Goal: Information Seeking & Learning: Compare options

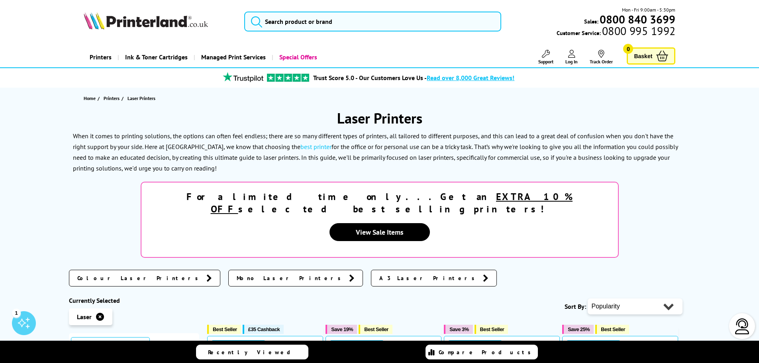
click at [100, 274] on span "Colour Laser Printers" at bounding box center [139, 278] width 125 height 8
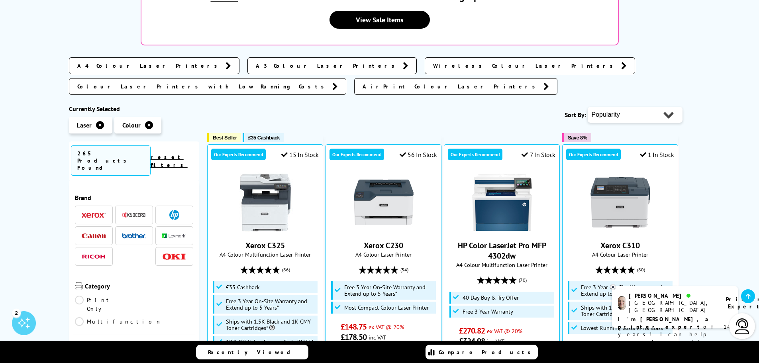
scroll to position [239, 0]
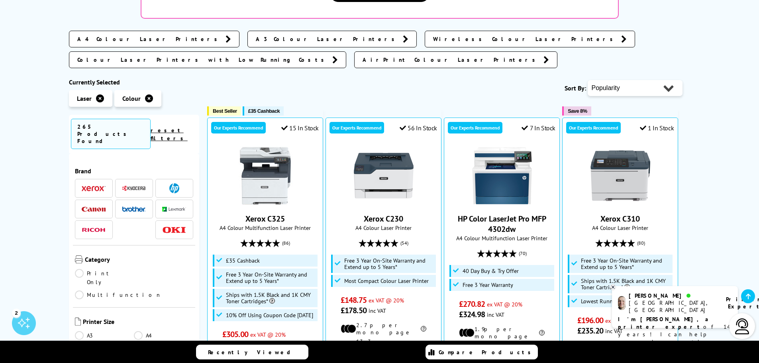
click at [632, 80] on select "Popularity Rating Price - Low to High Price - High to Low Running Costs - Low t…" at bounding box center [635, 88] width 95 height 16
select select "Price Ascending"
click at [588, 80] on select "Popularity Rating Price - Low to High Price - High to Low Running Costs - Low t…" at bounding box center [635, 88] width 95 height 16
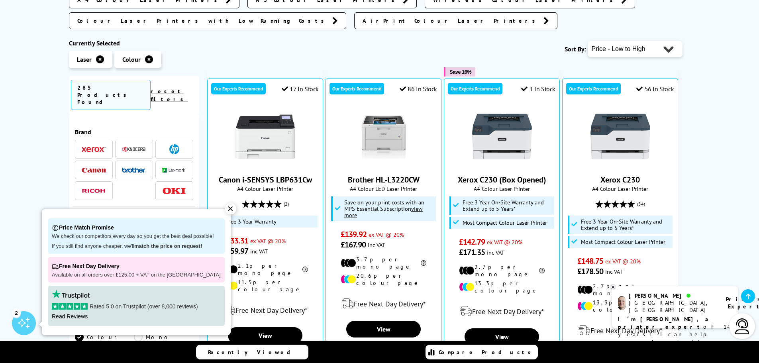
scroll to position [279, 0]
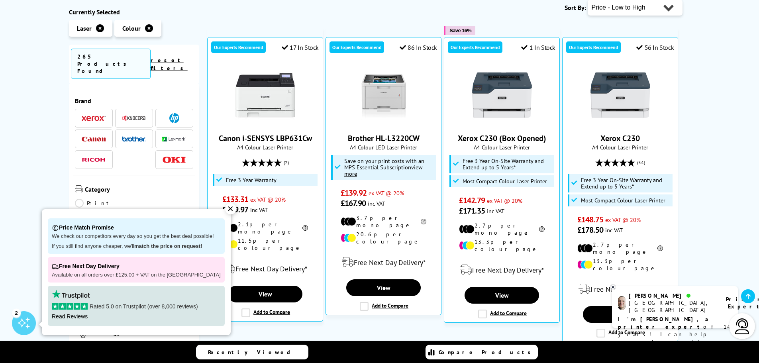
scroll to position [319, 0]
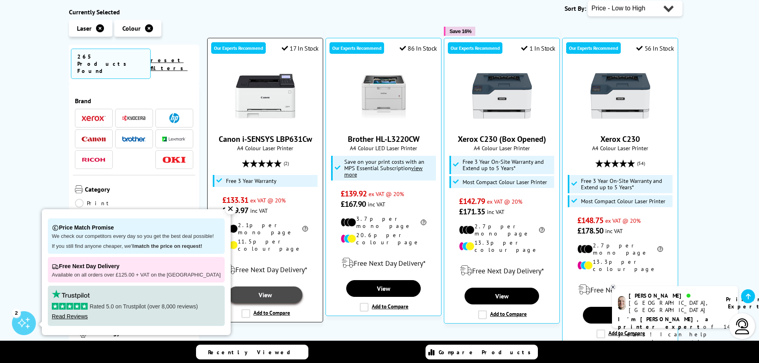
click at [259, 287] on link "View" at bounding box center [265, 295] width 74 height 17
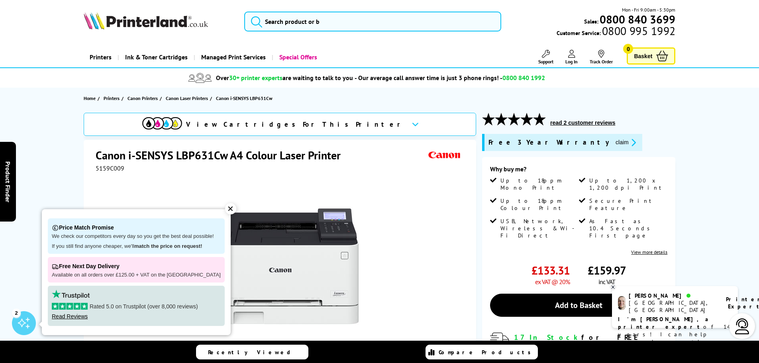
click at [225, 209] on div "✕" at bounding box center [230, 208] width 11 height 11
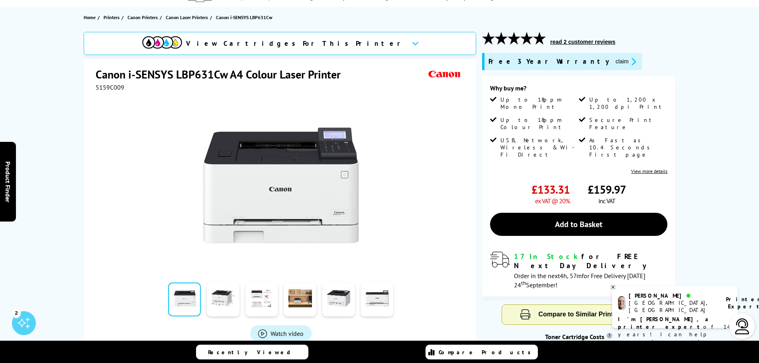
scroll to position [120, 0]
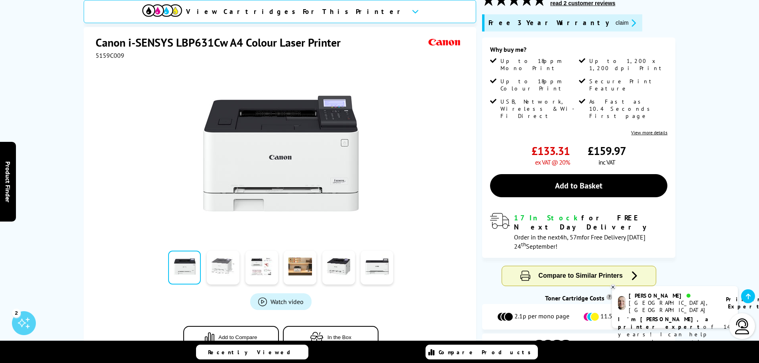
click at [229, 263] on link at bounding box center [223, 268] width 33 height 34
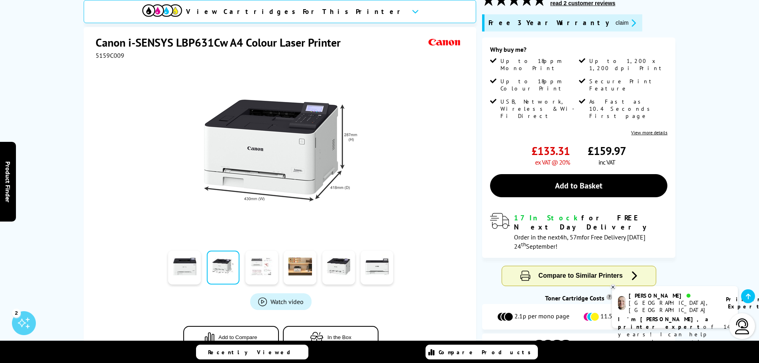
click at [255, 261] on link at bounding box center [261, 268] width 33 height 34
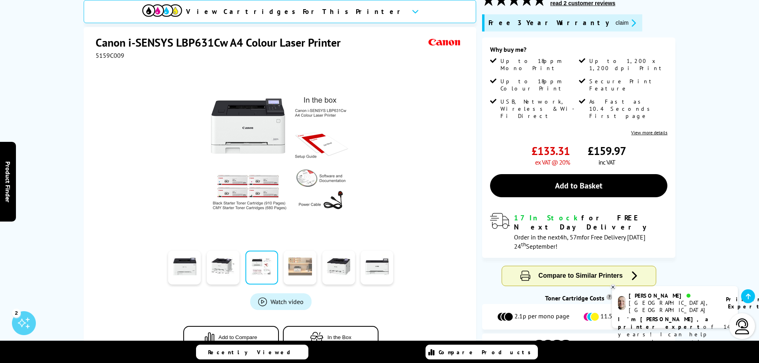
click at [298, 261] on link at bounding box center [300, 268] width 33 height 34
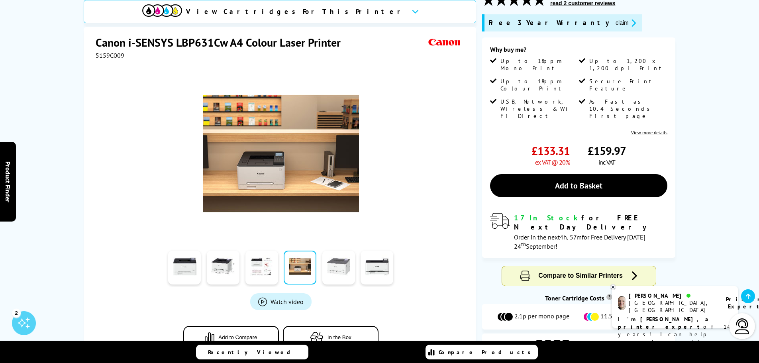
click at [331, 259] on link at bounding box center [338, 268] width 33 height 34
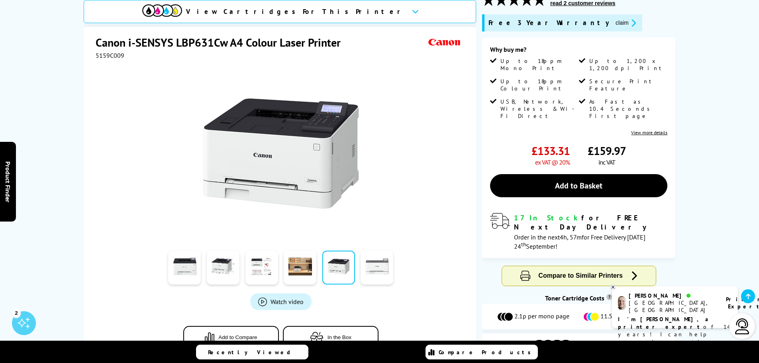
click at [368, 259] on link at bounding box center [377, 268] width 33 height 34
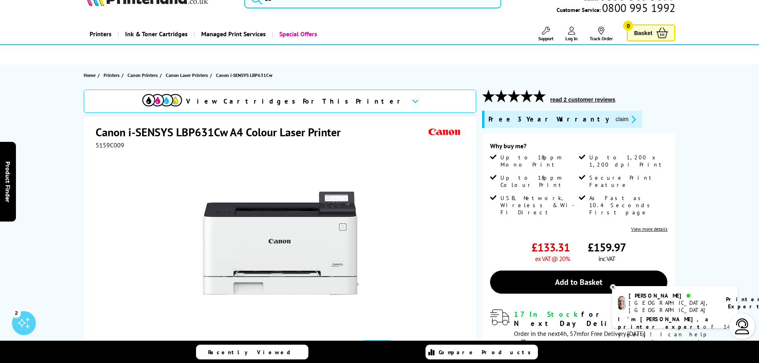
scroll to position [0, 0]
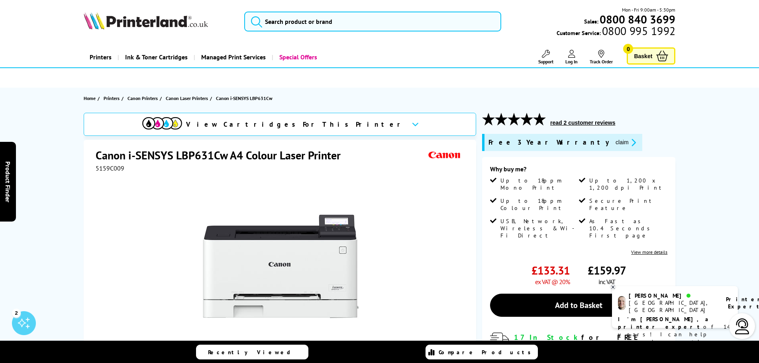
click at [346, 122] on div "View Cartridges For This Printer" at bounding box center [280, 124] width 393 height 23
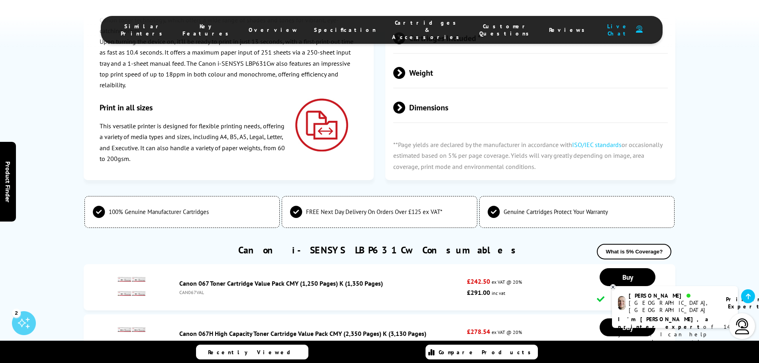
scroll to position [2094, 0]
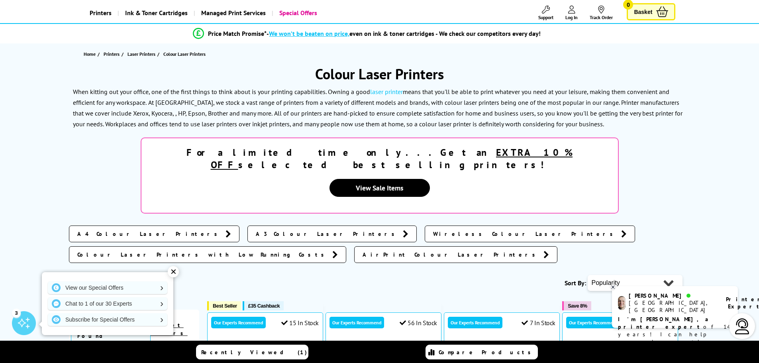
scroll to position [40, 0]
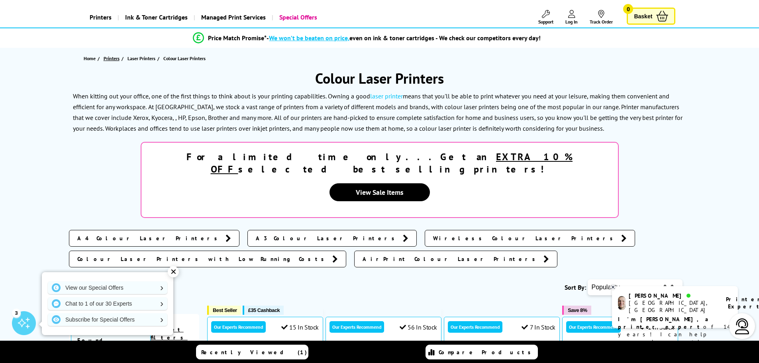
click at [112, 57] on span "Printers" at bounding box center [112, 58] width 16 height 8
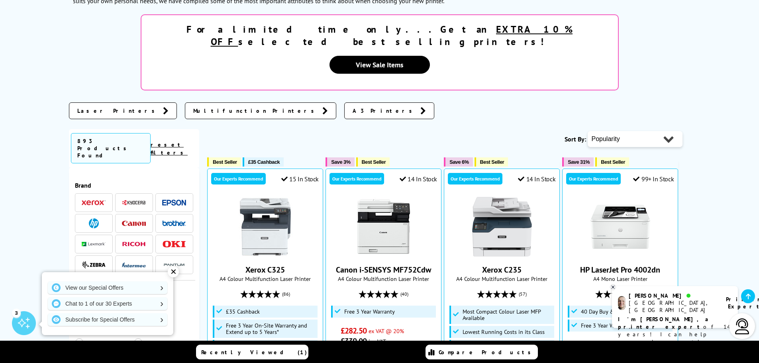
scroll to position [159, 0]
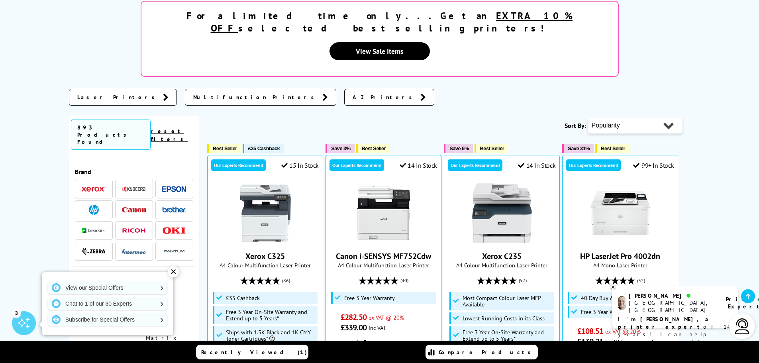
click at [175, 273] on div "✕" at bounding box center [173, 271] width 11 height 11
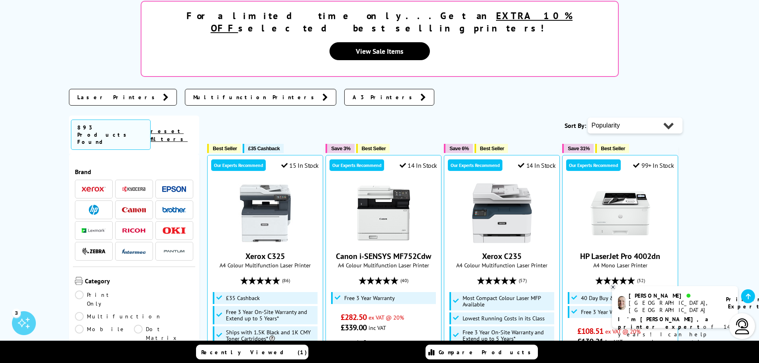
click at [300, 89] on div "Laser Printers Multifunction Printers A3 Printers" at bounding box center [380, 99] width 622 height 21
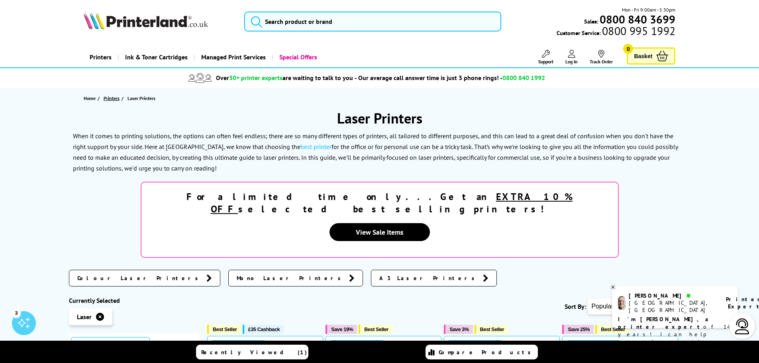
click at [112, 99] on span "Printers" at bounding box center [112, 98] width 16 height 8
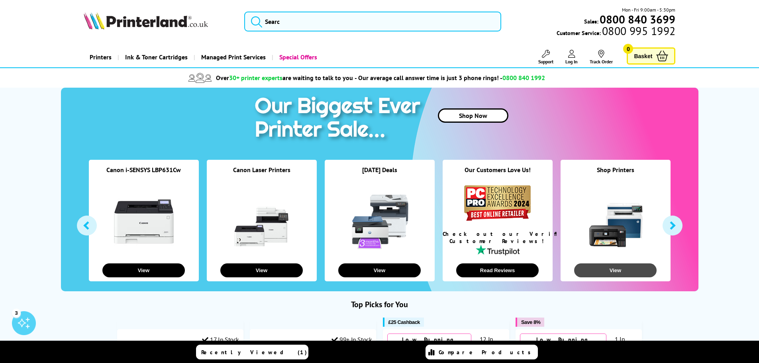
click at [609, 273] on button "View" at bounding box center [615, 270] width 82 height 14
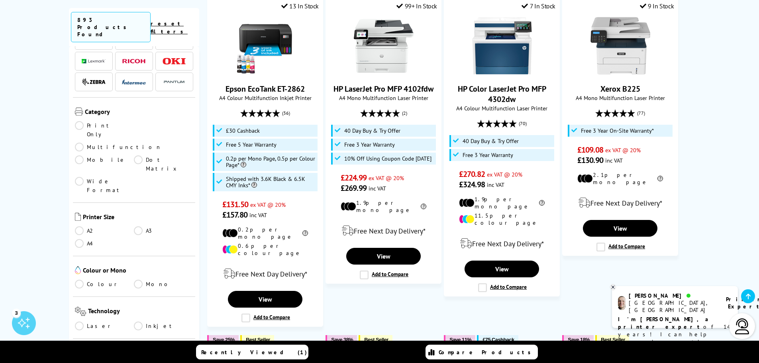
scroll to position [120, 0]
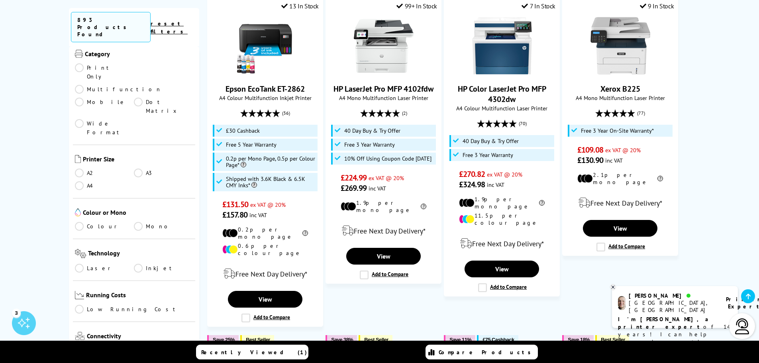
click at [141, 264] on link "Inkjet" at bounding box center [163, 268] width 59 height 9
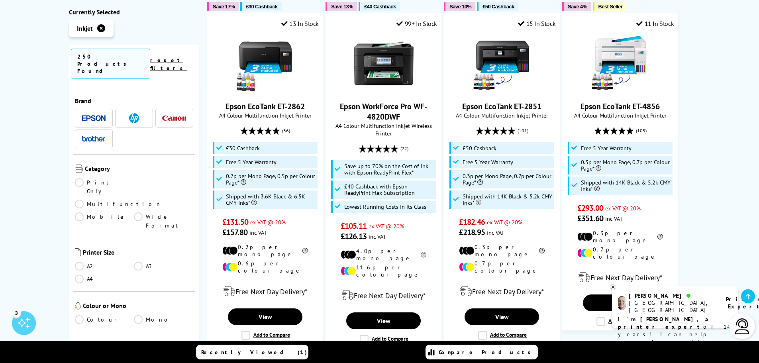
scroll to position [239, 0]
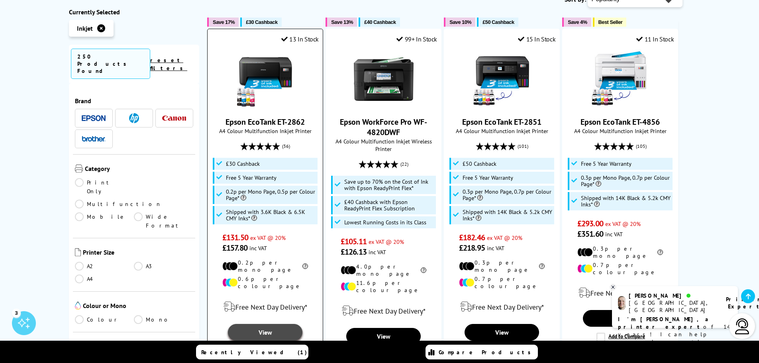
click at [265, 324] on link "View" at bounding box center [265, 332] width 74 height 17
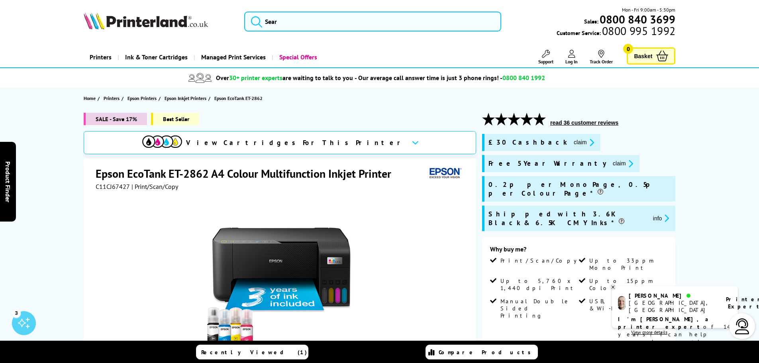
click at [412, 142] on icon at bounding box center [415, 142] width 7 height 4
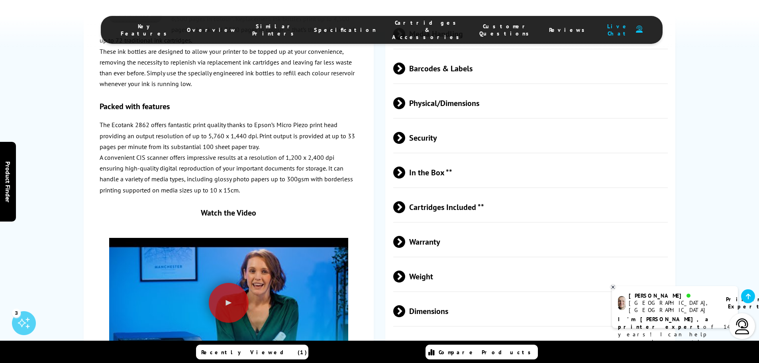
scroll to position [1437, 0]
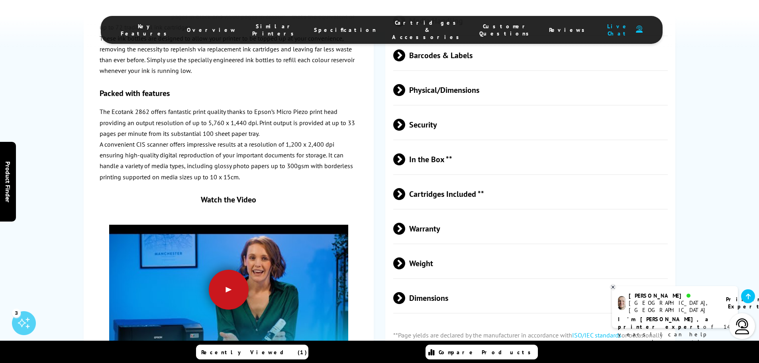
click at [230, 270] on div at bounding box center [229, 290] width 40 height 40
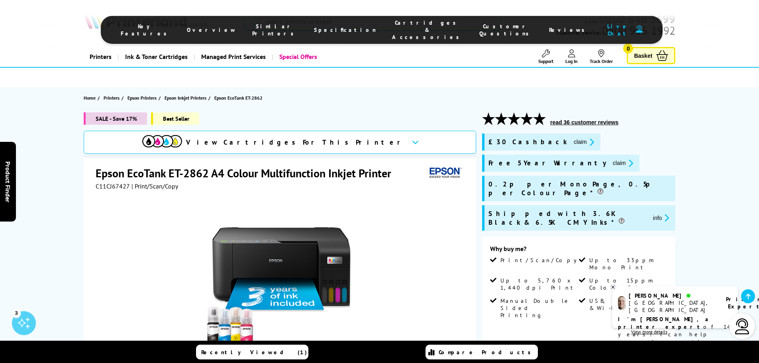
scroll to position [0, 0]
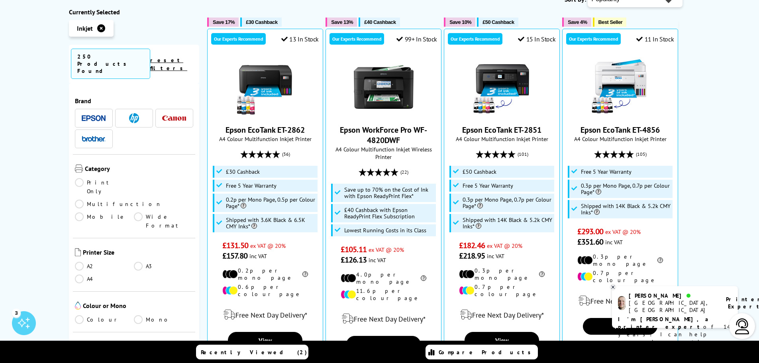
click at [77, 315] on link "Colour" at bounding box center [104, 319] width 59 height 9
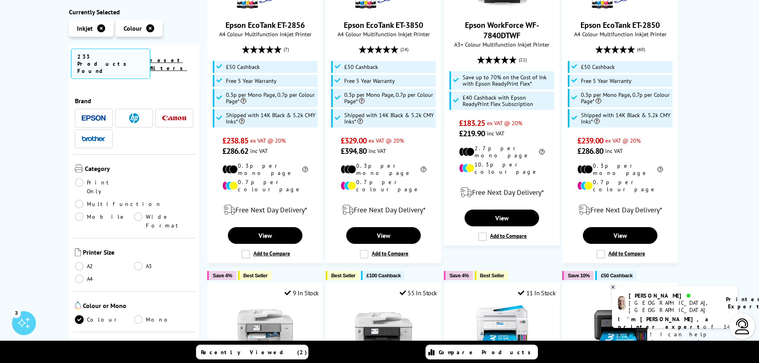
click at [175, 116] on img at bounding box center [174, 118] width 24 height 5
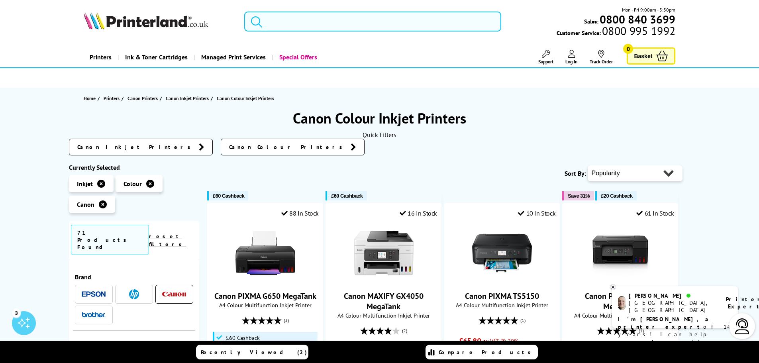
click at [636, 173] on select "Popularity Rating Price - Low to High Price - High to Low Running Costs - Low t…" at bounding box center [635, 173] width 95 height 16
select select "Price Ascending"
click at [588, 165] on select "Popularity Rating Price - Low to High Price - High to Low Running Costs - Low t…" at bounding box center [635, 173] width 95 height 16
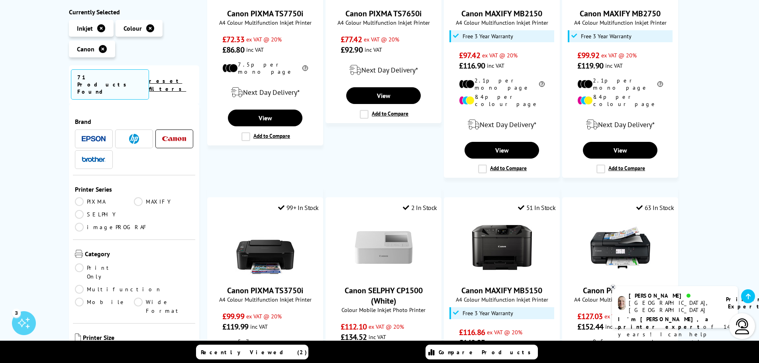
scroll to position [518, 0]
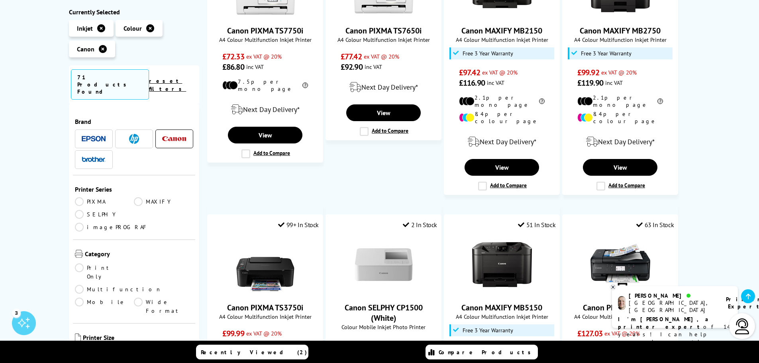
click at [178, 77] on link "reset filters" at bounding box center [167, 84] width 37 height 15
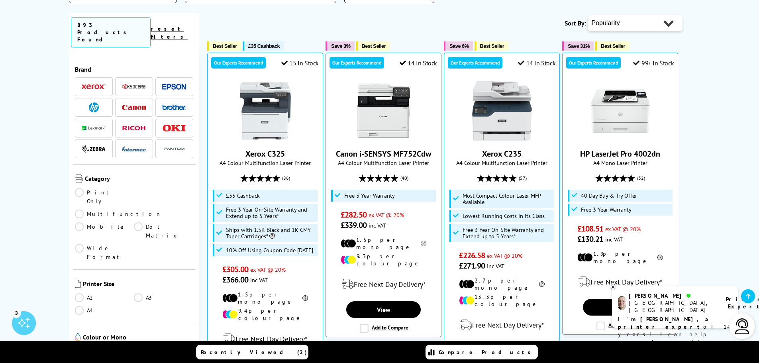
scroll to position [279, 0]
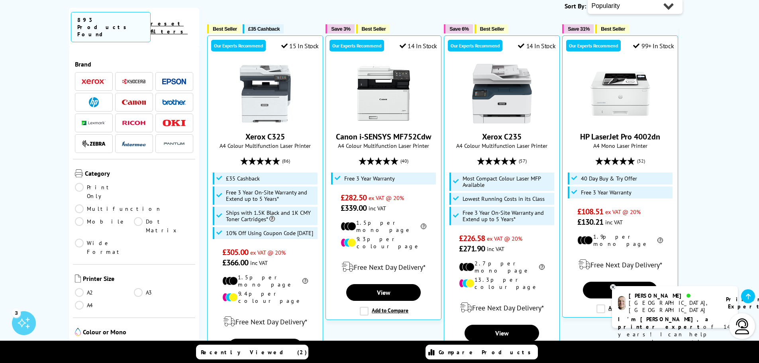
click at [138, 288] on link "A3" at bounding box center [163, 292] width 59 height 9
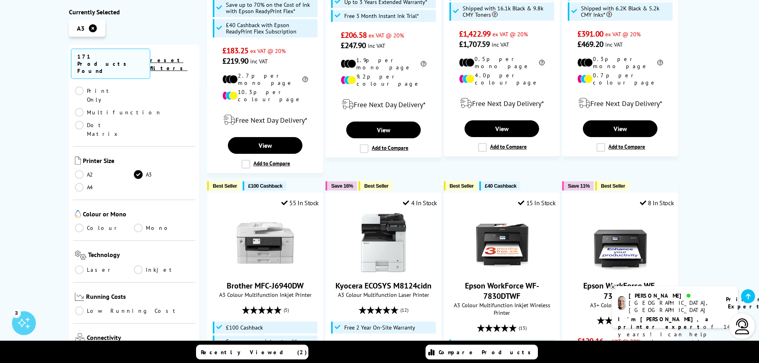
scroll to position [120, 0]
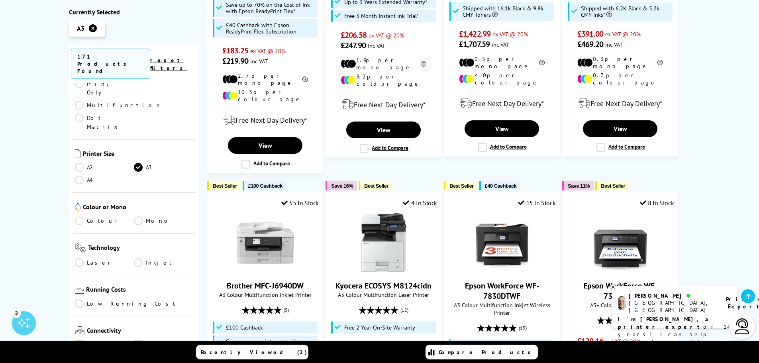
click at [135, 258] on link "Inkjet" at bounding box center [163, 262] width 59 height 9
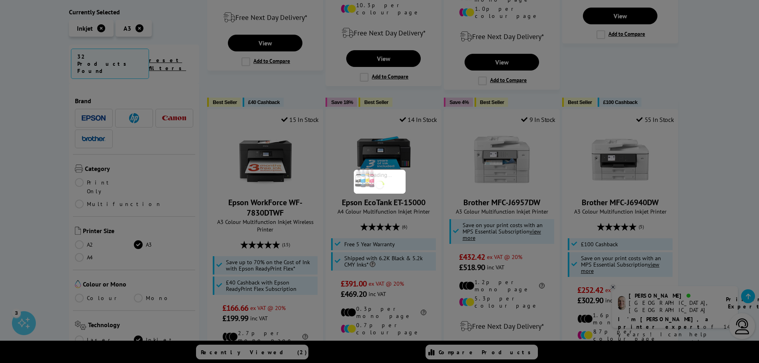
scroll to position [120, 0]
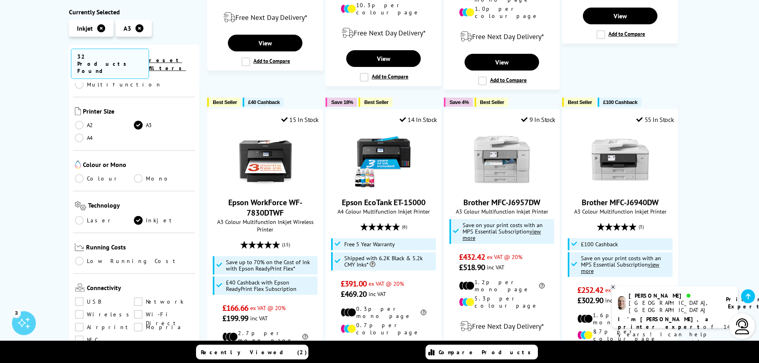
click at [79, 174] on link "Colour" at bounding box center [104, 178] width 59 height 9
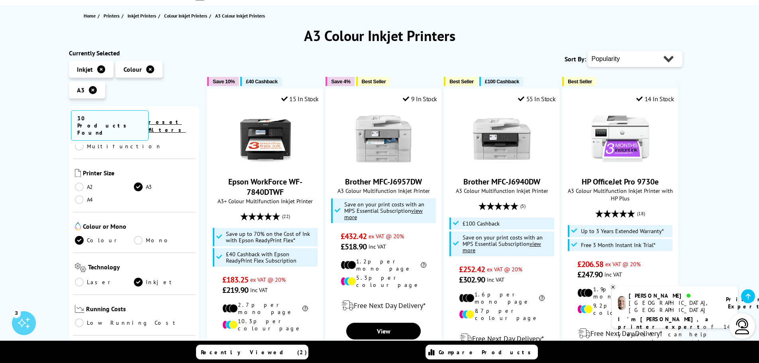
scroll to position [80, 0]
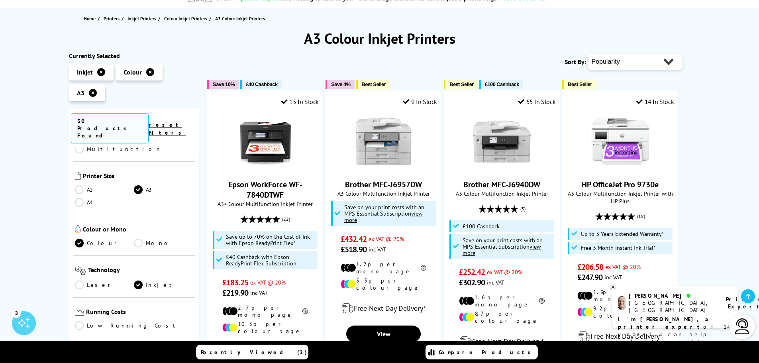
click at [645, 60] on select "Popularity Rating Price - Low to High Price - High to Low Running Costs - Low t…" at bounding box center [635, 62] width 95 height 16
select select "Price Ascending"
click at [588, 54] on select "Popularity Rating Price - Low to High Price - High to Low Running Costs - Low t…" at bounding box center [635, 62] width 95 height 16
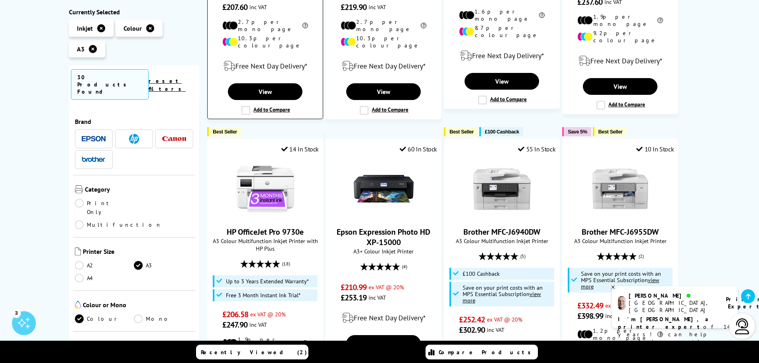
scroll to position [717, 0]
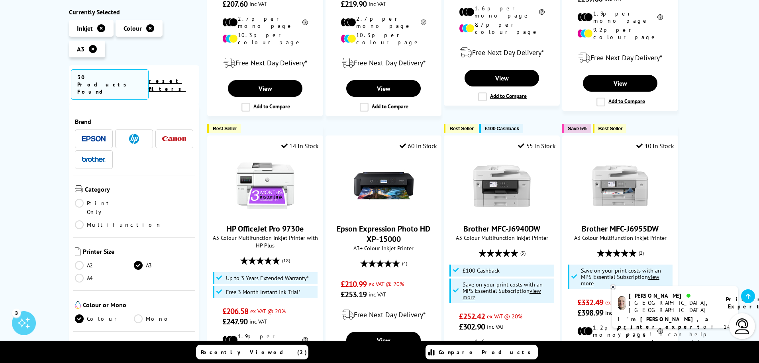
click at [80, 274] on link "A4" at bounding box center [104, 278] width 59 height 9
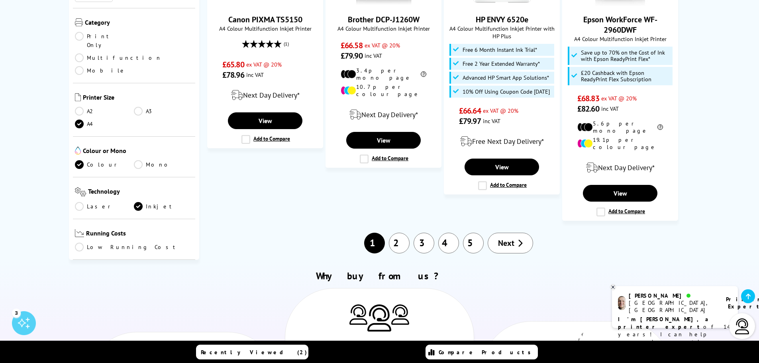
scroll to position [877, 0]
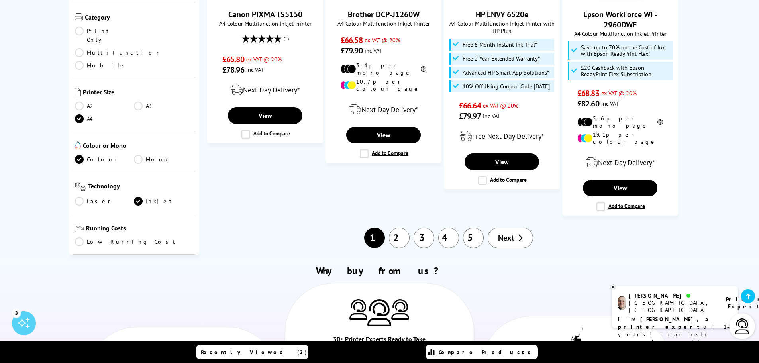
click at [80, 238] on link "Low Running Cost" at bounding box center [134, 242] width 119 height 9
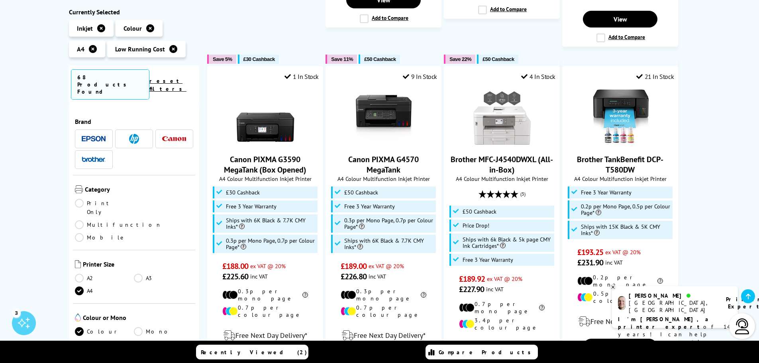
scroll to position [837, 0]
